Goal: Task Accomplishment & Management: Use online tool/utility

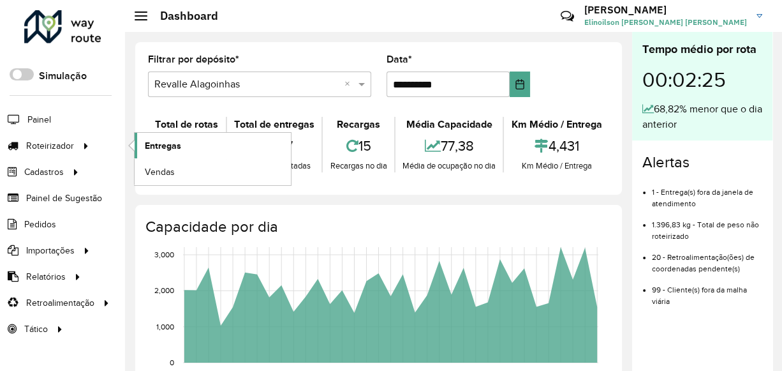
click at [149, 145] on span "Entregas" at bounding box center [163, 145] width 36 height 13
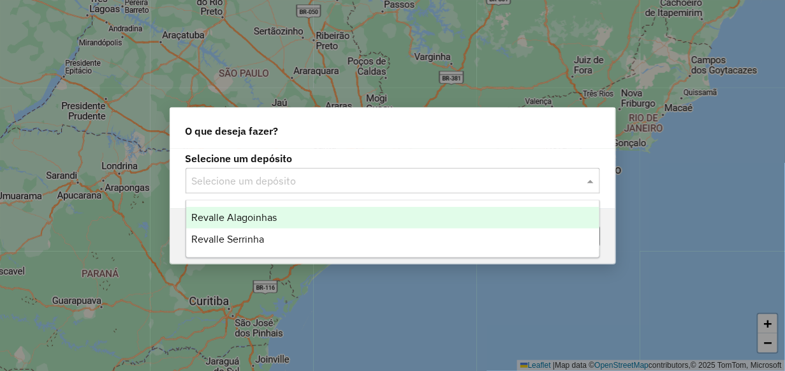
click at [335, 179] on input "text" at bounding box center [380, 181] width 376 height 15
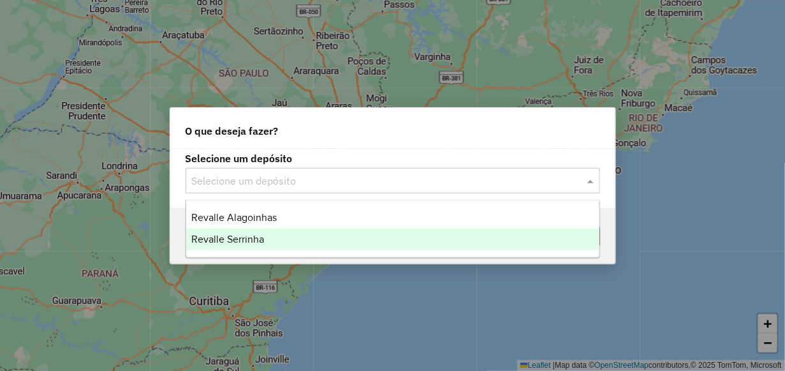
click at [330, 232] on div "Revalle Serrinha" at bounding box center [392, 239] width 413 height 22
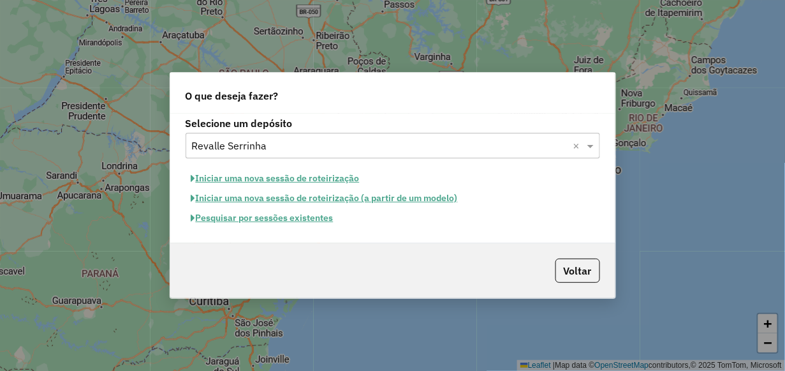
click at [293, 214] on button "Pesquisar por sessões existentes" at bounding box center [263, 218] width 154 height 20
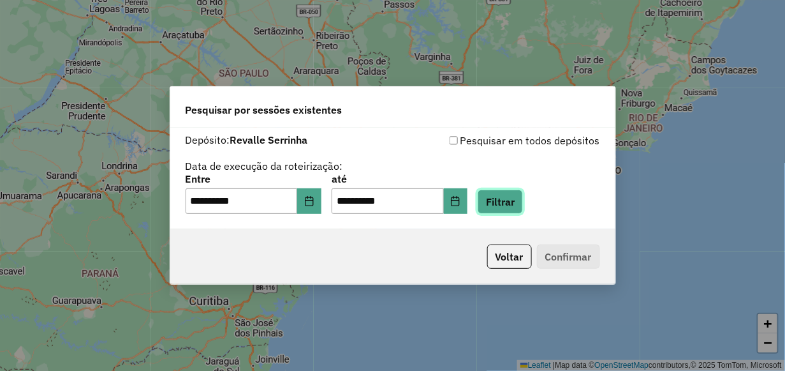
click at [521, 204] on button "Filtrar" at bounding box center [500, 201] width 45 height 24
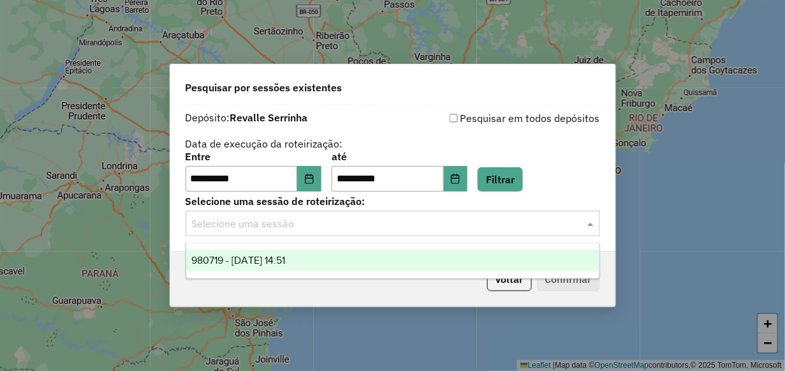
click at [453, 221] on input "text" at bounding box center [380, 223] width 376 height 15
click at [439, 261] on div "980719 - 18/08/2025 14:51" at bounding box center [392, 260] width 413 height 22
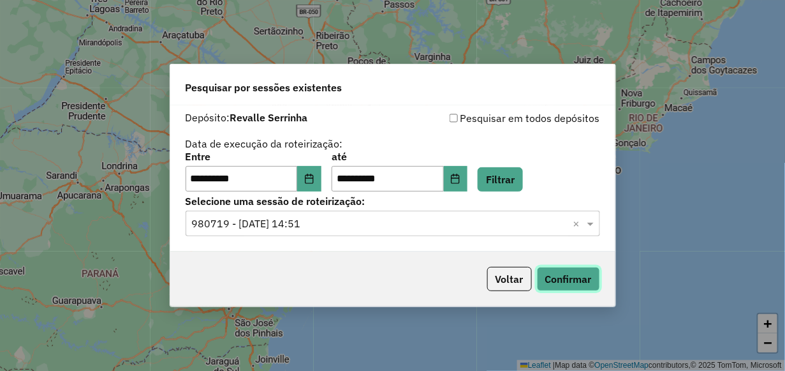
click at [562, 282] on button "Confirmar" at bounding box center [568, 279] width 63 height 24
click at [568, 283] on button "Confirmar" at bounding box center [568, 279] width 63 height 24
click at [558, 288] on button "Confirmar" at bounding box center [568, 279] width 63 height 24
click at [510, 278] on button "Voltar" at bounding box center [509, 279] width 45 height 24
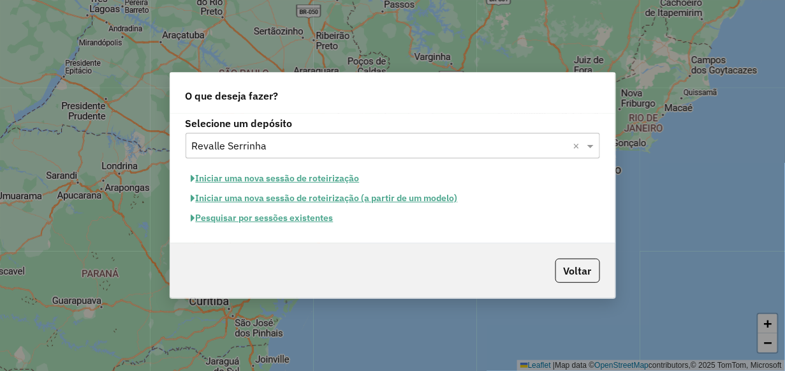
click at [283, 221] on button "Pesquisar por sessões existentes" at bounding box center [263, 218] width 154 height 20
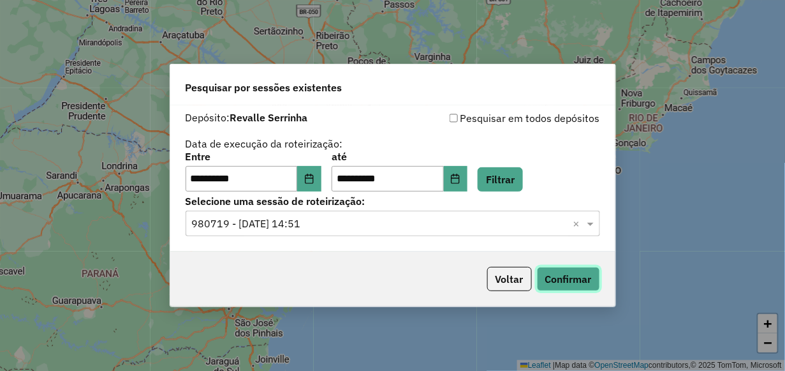
click at [568, 274] on button "Confirmar" at bounding box center [568, 279] width 63 height 24
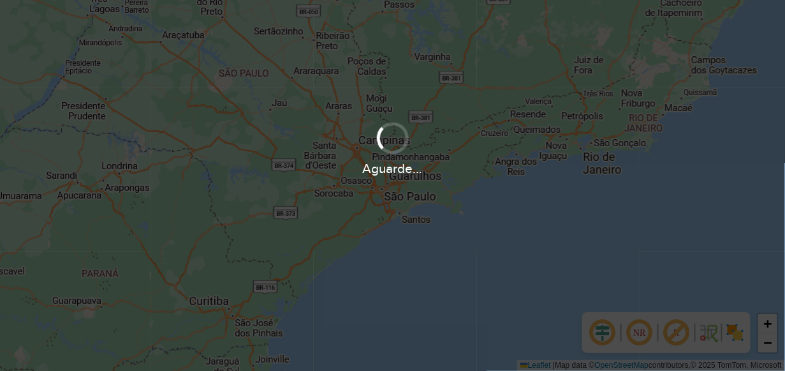
click at [341, 153] on div "Aguarde..." at bounding box center [392, 148] width 785 height 61
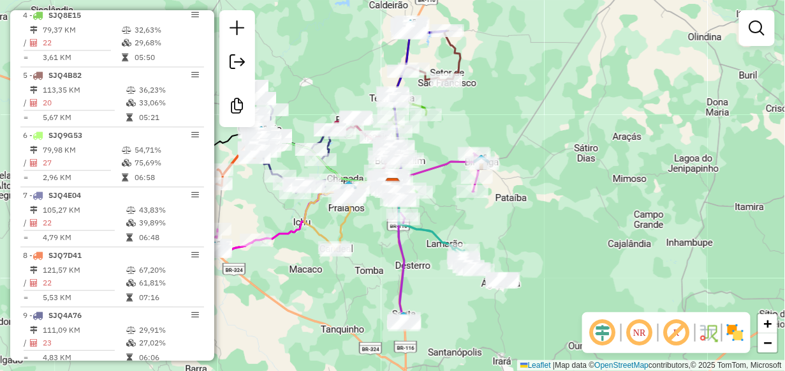
scroll to position [766, 0]
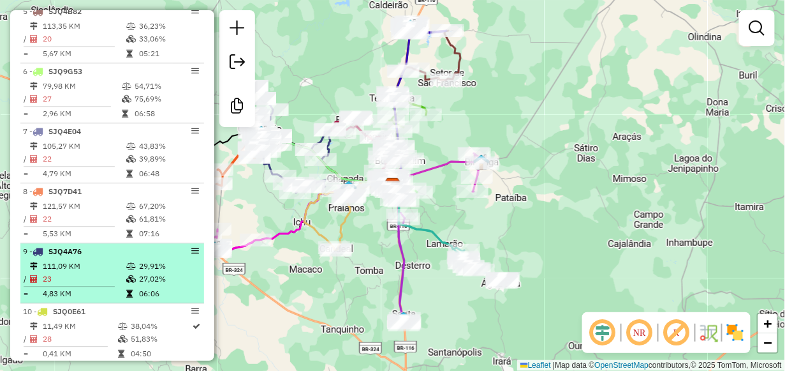
click at [90, 271] on td "111,09 KM" at bounding box center [84, 266] width 84 height 13
select select "**********"
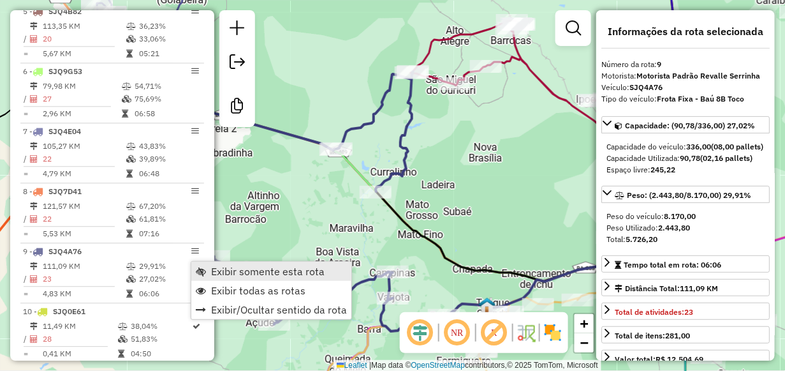
click at [209, 266] on link "Exibir somente esta rota" at bounding box center [271, 271] width 160 height 19
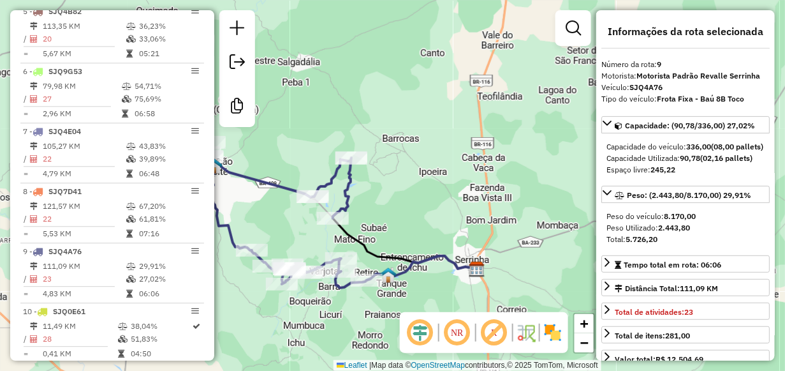
click at [288, 243] on div "Janela de atendimento Grade de atendimento Capacidade Transportadoras Veículos …" at bounding box center [392, 185] width 785 height 371
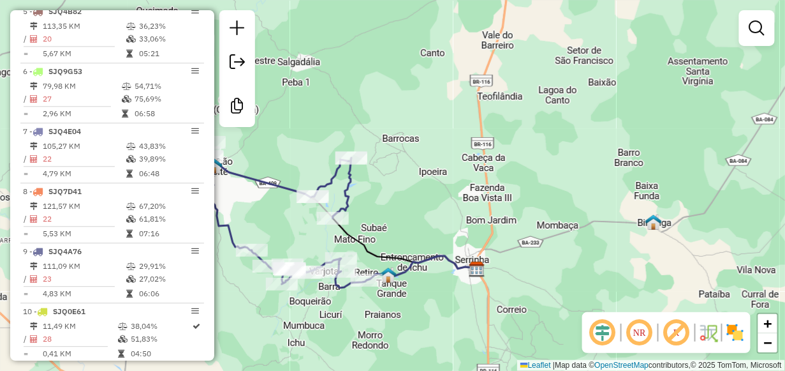
click at [278, 235] on div "Janela de atendimento Grade de atendimento Capacidade Transportadoras Veículos …" at bounding box center [392, 185] width 785 height 371
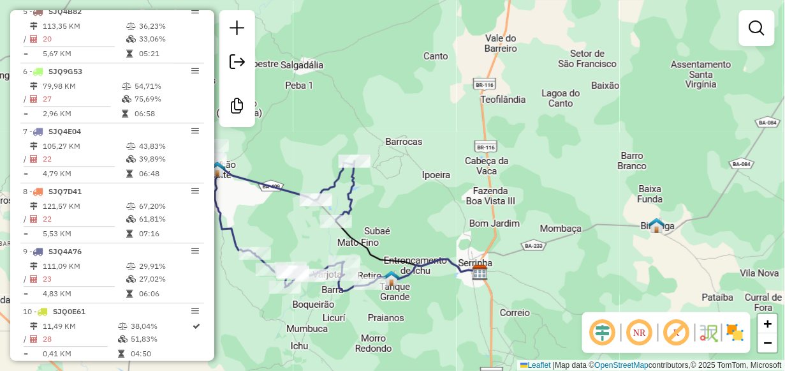
click at [274, 216] on div "Janela de atendimento Grade de atendimento Capacidade Transportadoras Veículos …" at bounding box center [392, 185] width 785 height 371
click at [233, 201] on div "Janela de atendimento Grade de atendimento Capacidade Transportadoras Veículos …" at bounding box center [392, 185] width 785 height 371
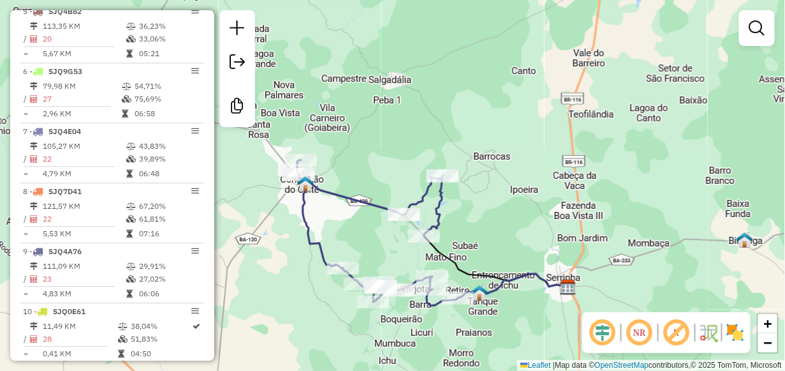
drag, startPoint x: 244, startPoint y: 192, endPoint x: 336, endPoint y: 208, distance: 92.6
click at [336, 208] on div "Janela de atendimento Grade de atendimento Capacidade Transportadoras Veículos …" at bounding box center [392, 185] width 785 height 371
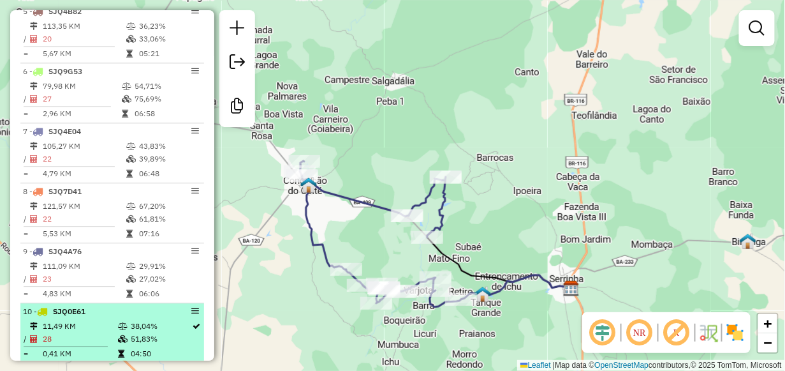
select select "**********"
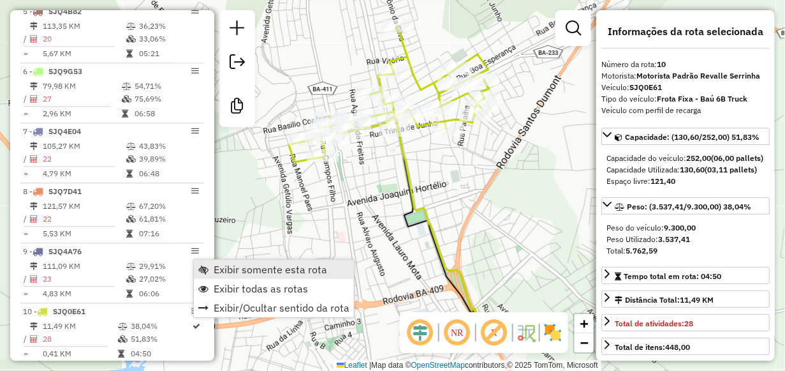
click at [224, 261] on link "Exibir somente esta rota" at bounding box center [274, 269] width 160 height 19
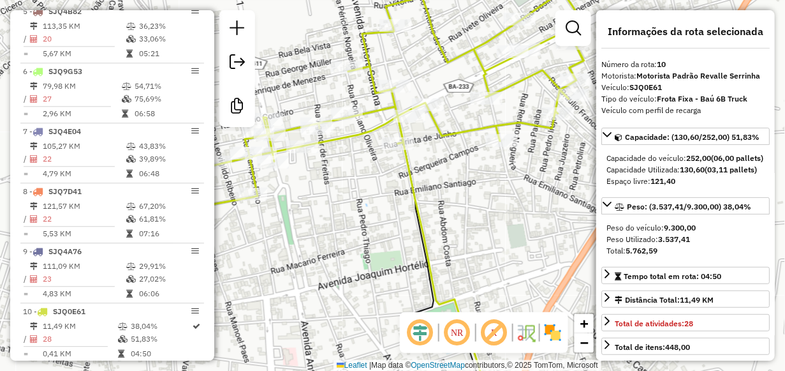
drag, startPoint x: 475, startPoint y: 121, endPoint x: 466, endPoint y: 122, distance: 9.0
click at [466, 122] on div "Janela de atendimento Grade de atendimento Capacidade Transportadoras Veículos …" at bounding box center [392, 185] width 785 height 371
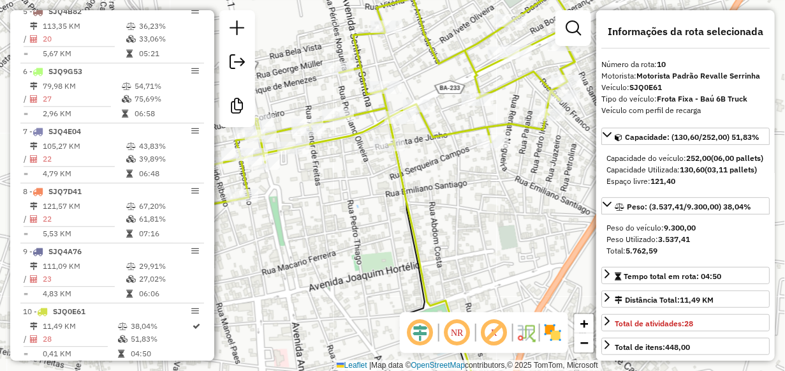
click at [466, 122] on div "Janela de atendimento Grade de atendimento Capacidade Transportadoras Veículos …" at bounding box center [392, 185] width 785 height 371
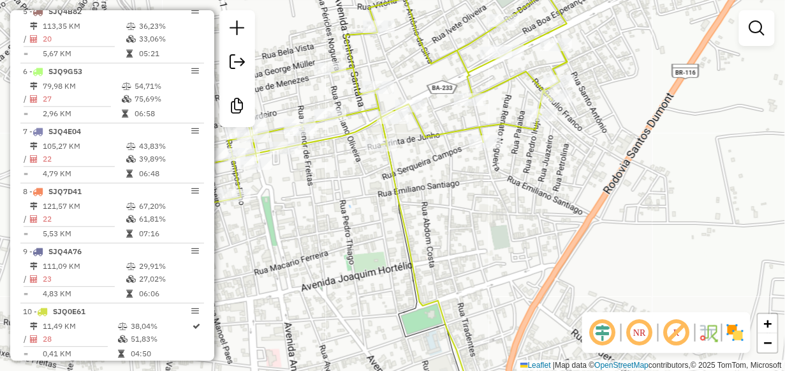
drag, startPoint x: 474, startPoint y: 115, endPoint x: 466, endPoint y: 115, distance: 8.3
click at [466, 115] on div "Janela de atendimento Grade de atendimento Capacidade Transportadoras Veículos …" at bounding box center [392, 185] width 785 height 371
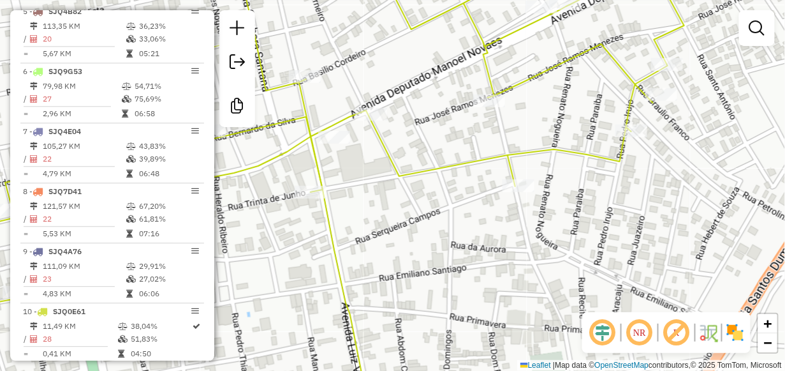
click at [288, 203] on div "Janela de atendimento Grade de atendimento Capacidade Transportadoras Veículos …" at bounding box center [392, 185] width 785 height 371
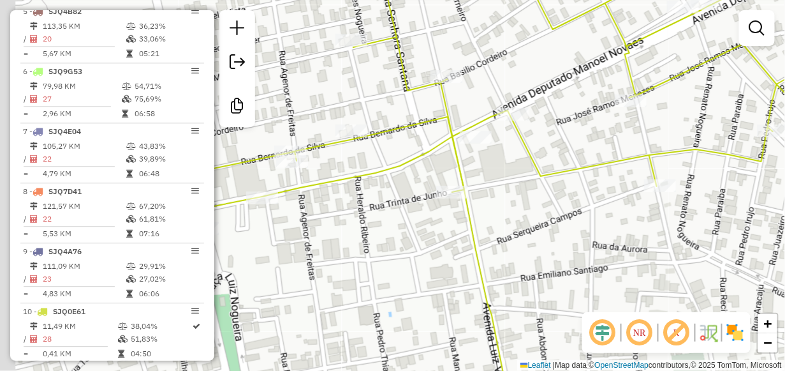
drag, startPoint x: 291, startPoint y: 198, endPoint x: 433, endPoint y: 198, distance: 141.6
click at [433, 198] on div "Rota 10 - Placa SJQ0E61 29552 - PADARIA Q DELICIA Janela de atendimento Grade d…" at bounding box center [392, 185] width 785 height 371
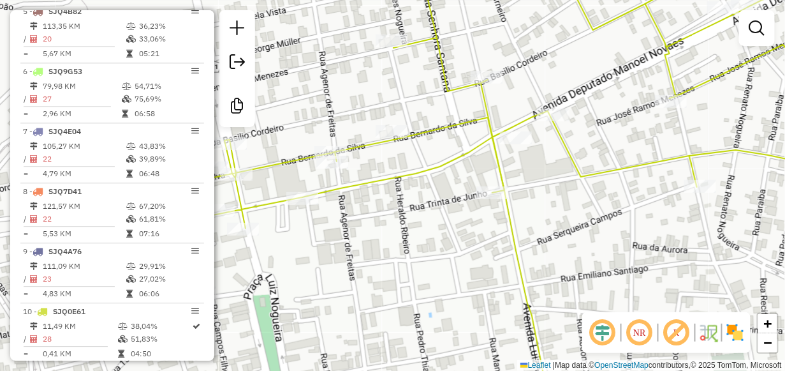
drag, startPoint x: 433, startPoint y: 198, endPoint x: 477, endPoint y: 199, distance: 44.7
click at [477, 199] on div "Rota 10 - Placa SJQ0E61 29552 - PADARIA Q DELICIA Janela de atendimento Grade d…" at bounding box center [392, 185] width 785 height 371
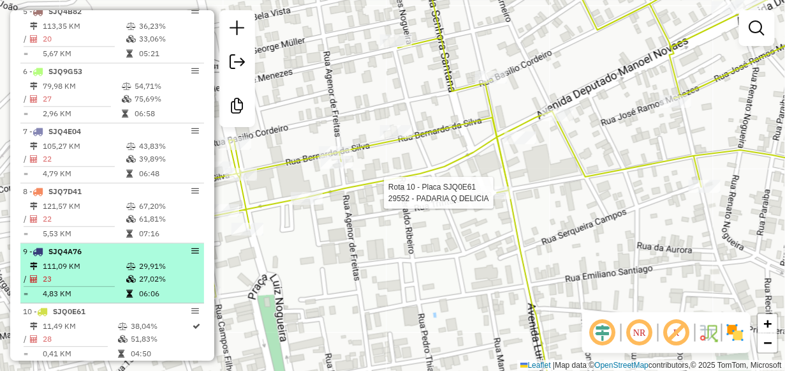
click at [112, 253] on li "9 - SJQ4A76 111,09 KM 29,91% / 23 27,02% = 4,83 KM 06:06" at bounding box center [112, 273] width 184 height 60
select select "**********"
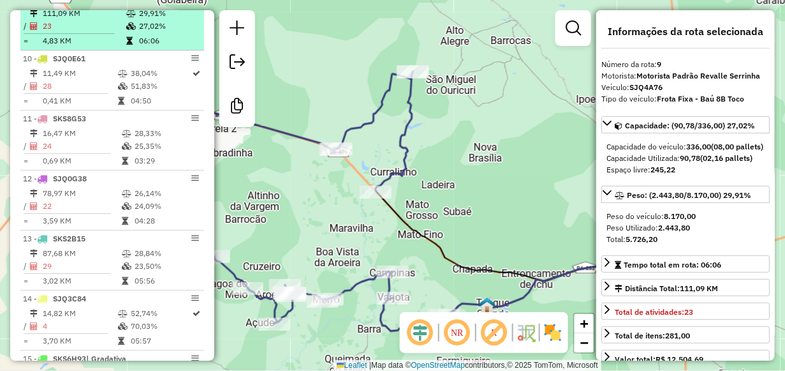
scroll to position [1021, 0]
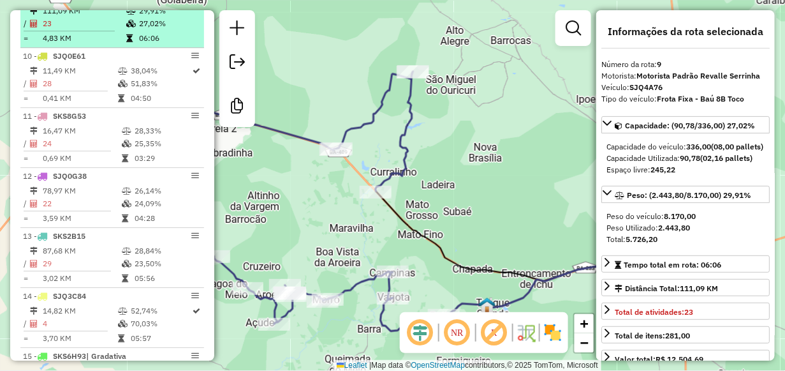
click at [98, 300] on div "14 - SJQ3C84" at bounding box center [90, 295] width 135 height 11
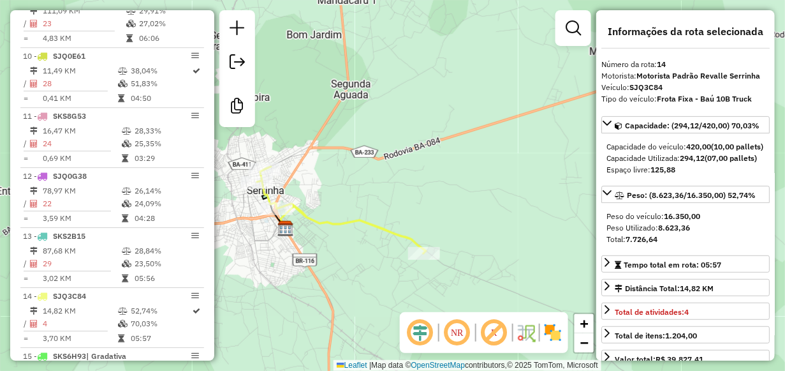
click at [324, 218] on icon at bounding box center [341, 210] width 169 height 87
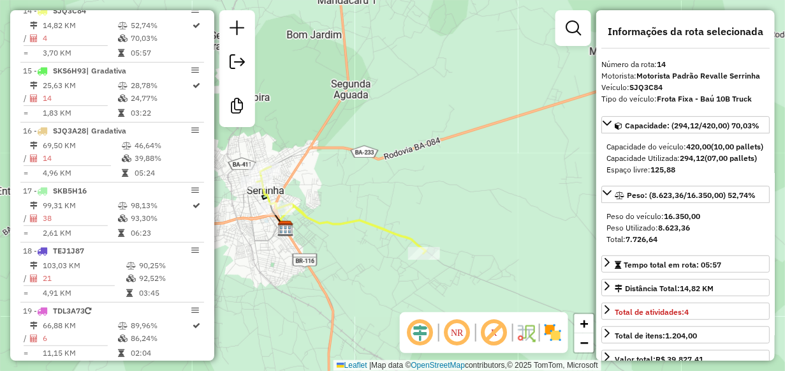
scroll to position [1306, 0]
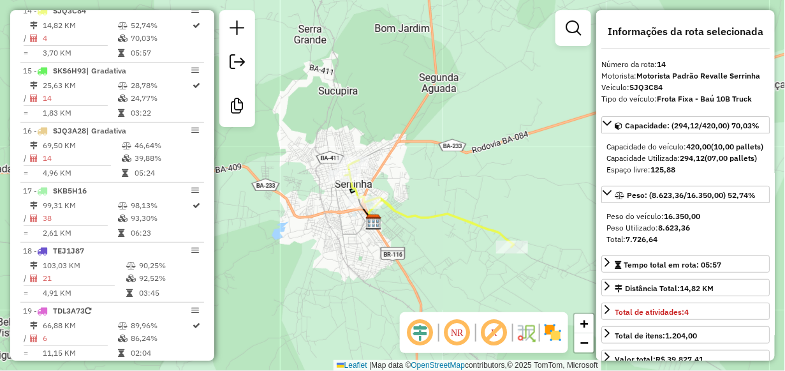
drag, startPoint x: 324, startPoint y: 218, endPoint x: 413, endPoint y: 211, distance: 88.9
click at [413, 211] on icon at bounding box center [429, 203] width 169 height 87
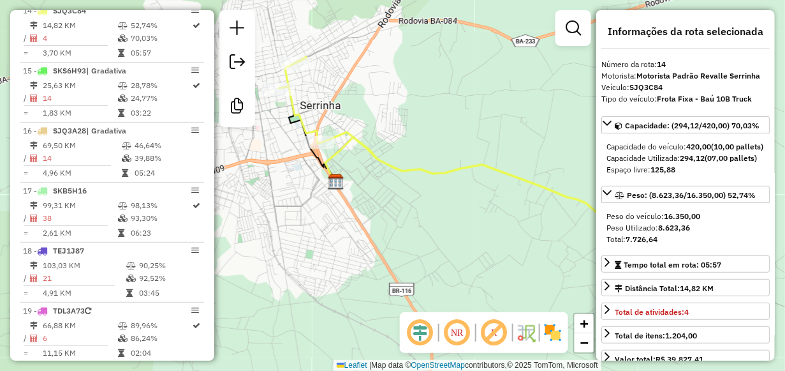
click at [209, 343] on div "Informações da Sessão 980719 - 18/08/2025 Criação: 16/08/2025 14:51 Desbloquear…" at bounding box center [112, 185] width 204 height 350
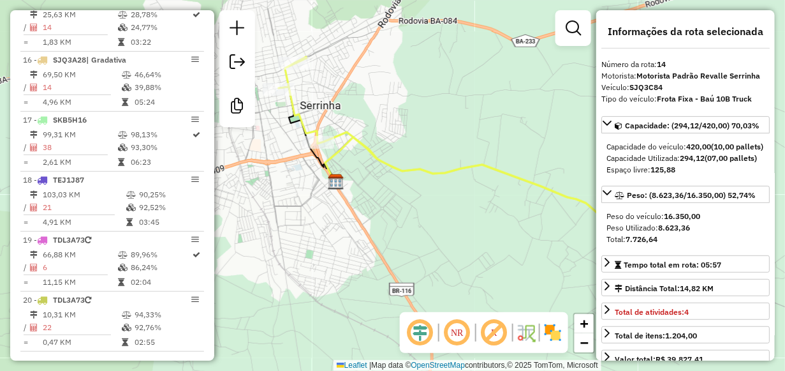
scroll to position [1395, 0]
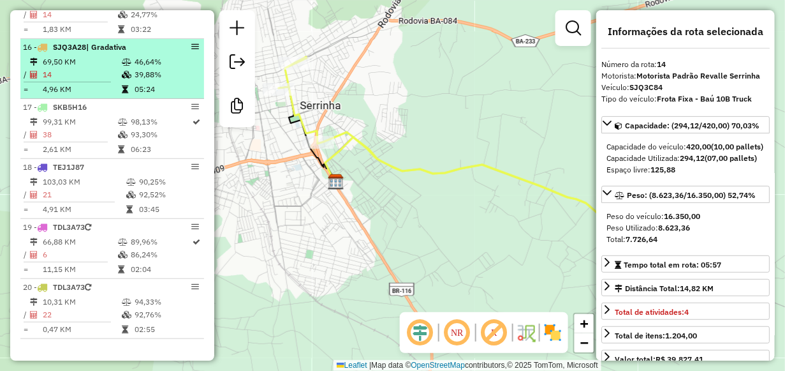
click at [79, 59] on td "69,50 KM" at bounding box center [81, 62] width 79 height 13
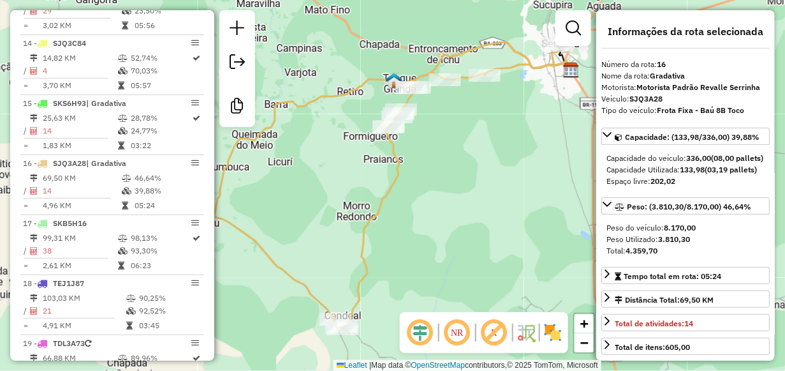
scroll to position [1272, 0]
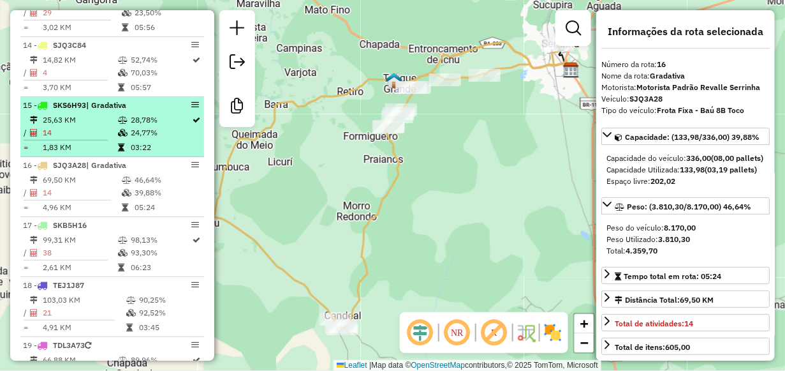
click at [81, 122] on td "25,63 KM" at bounding box center [79, 120] width 75 height 13
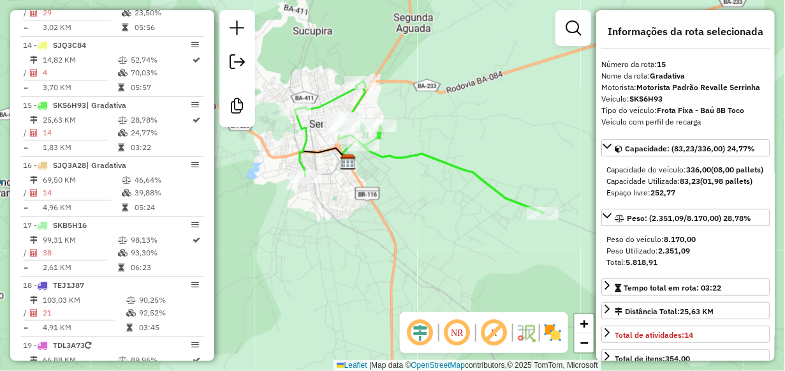
drag, startPoint x: 323, startPoint y: 170, endPoint x: 401, endPoint y: 160, distance: 77.8
click at [401, 160] on icon at bounding box center [419, 147] width 249 height 132
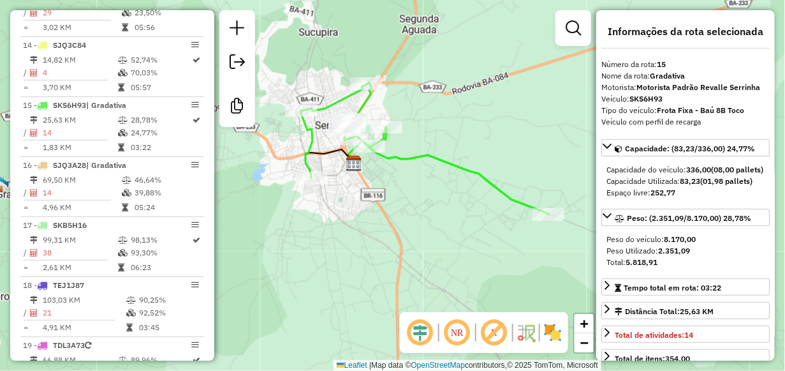
click at [216, 138] on div "Janela de atendimento Grade de atendimento Capacidade Transportadoras Veículos …" at bounding box center [392, 185] width 785 height 371
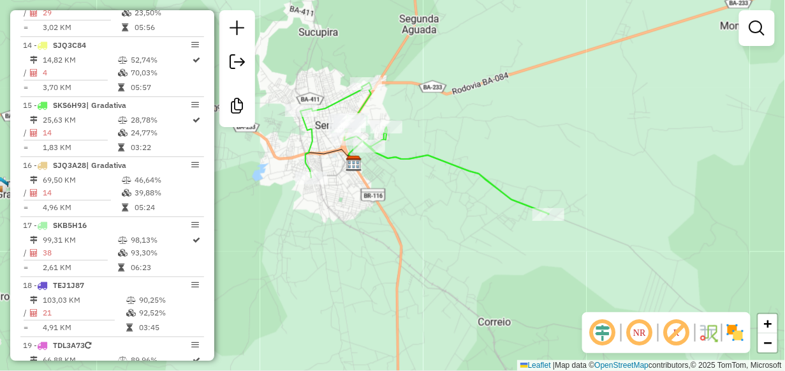
scroll to position [965, 0]
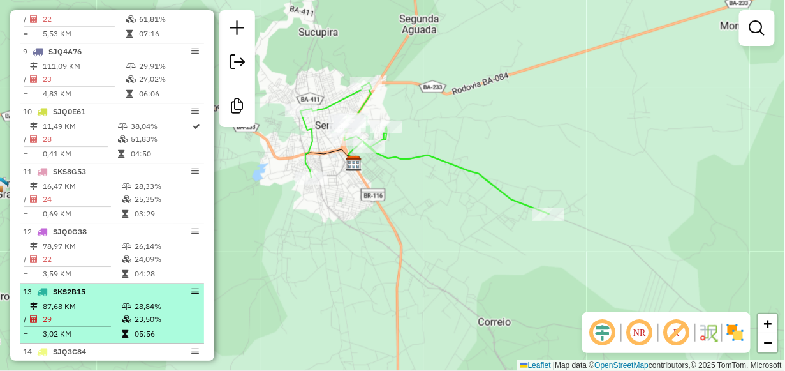
click at [77, 295] on span "SKS2B15" at bounding box center [69, 291] width 33 height 10
select select "**********"
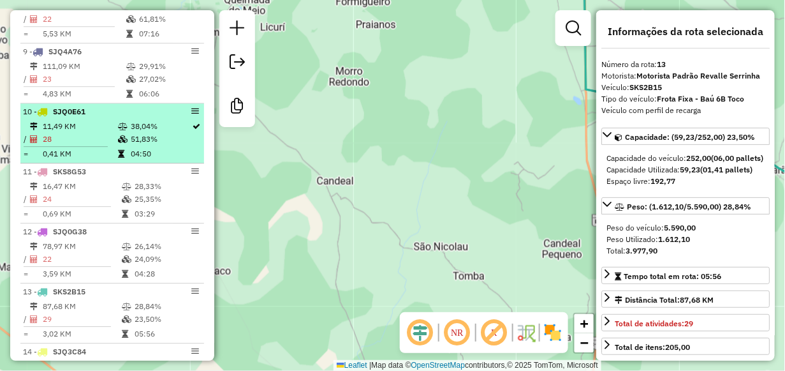
click at [89, 117] on div "10 - SJQ0E61" at bounding box center [90, 111] width 135 height 11
